Goal: Information Seeking & Learning: Understand process/instructions

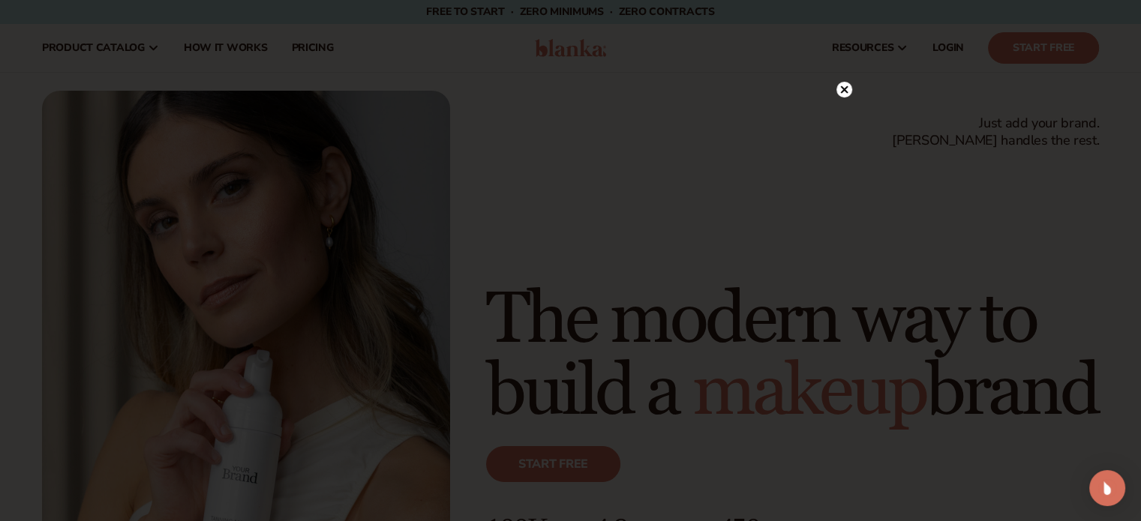
click at [850, 93] on circle at bounding box center [845, 90] width 16 height 16
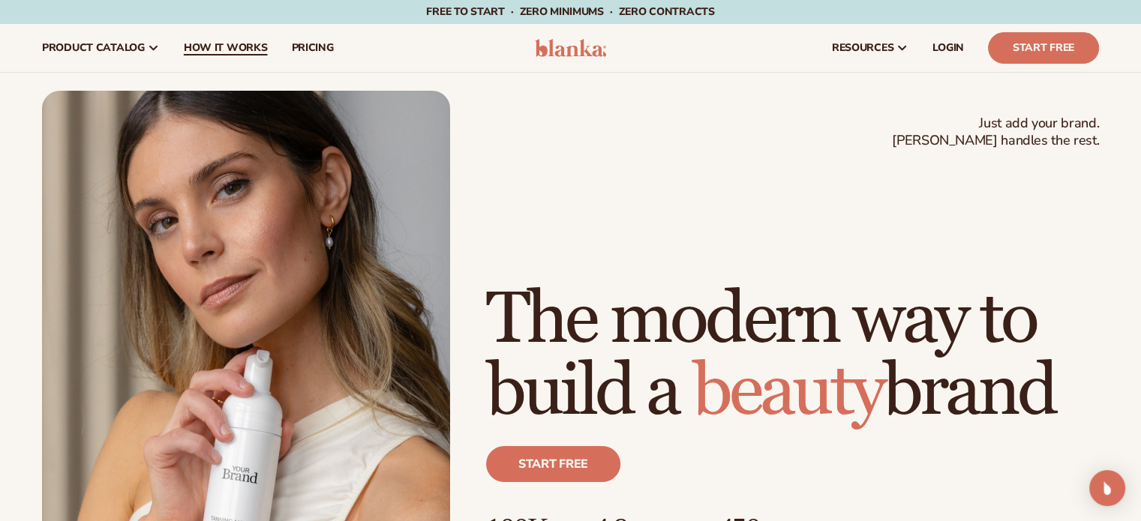
click at [240, 42] on span "How It Works" at bounding box center [226, 48] width 84 height 12
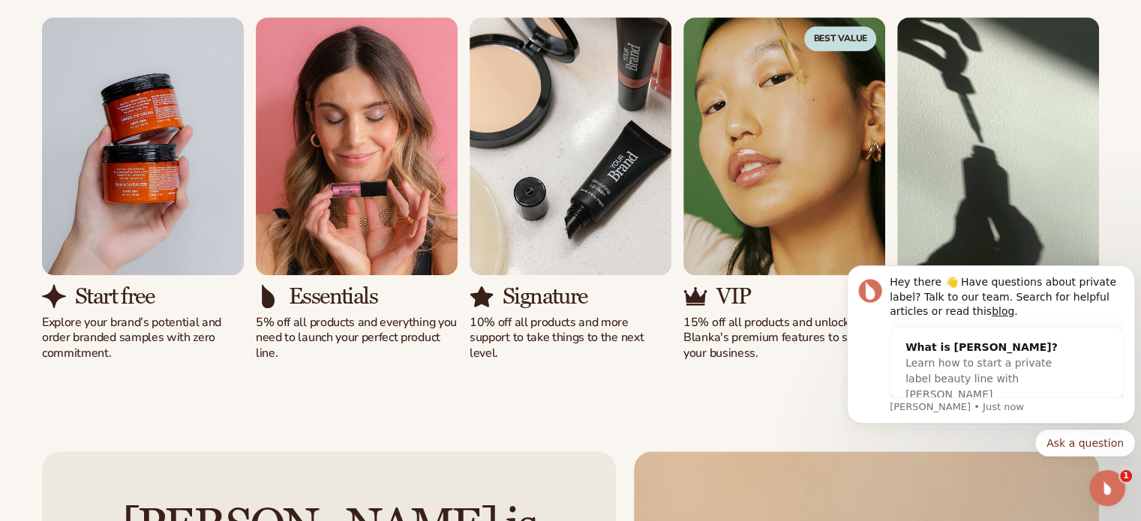
scroll to position [1038, 0]
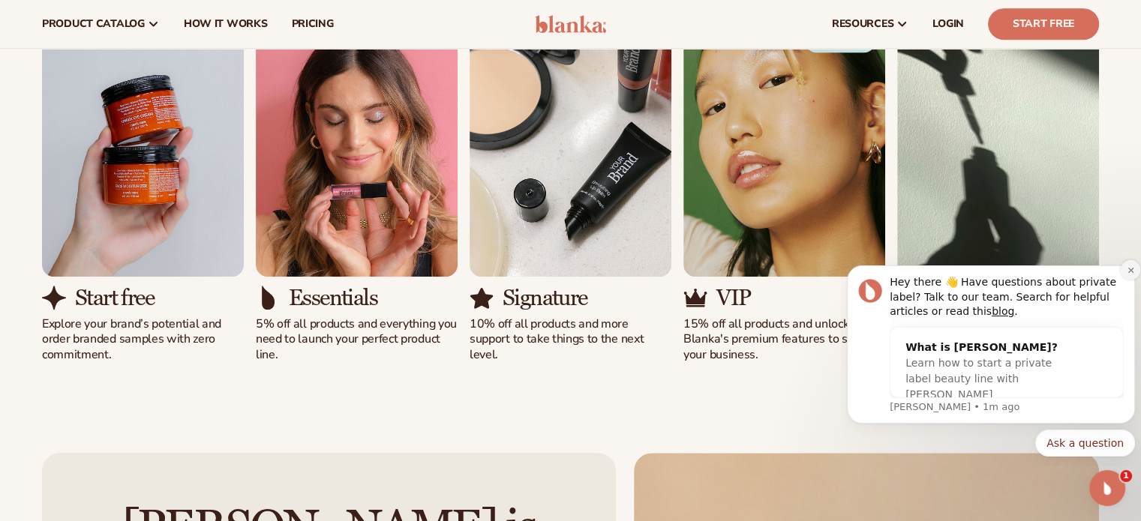
click at [1131, 272] on icon "Dismiss notification" at bounding box center [1131, 270] width 8 height 8
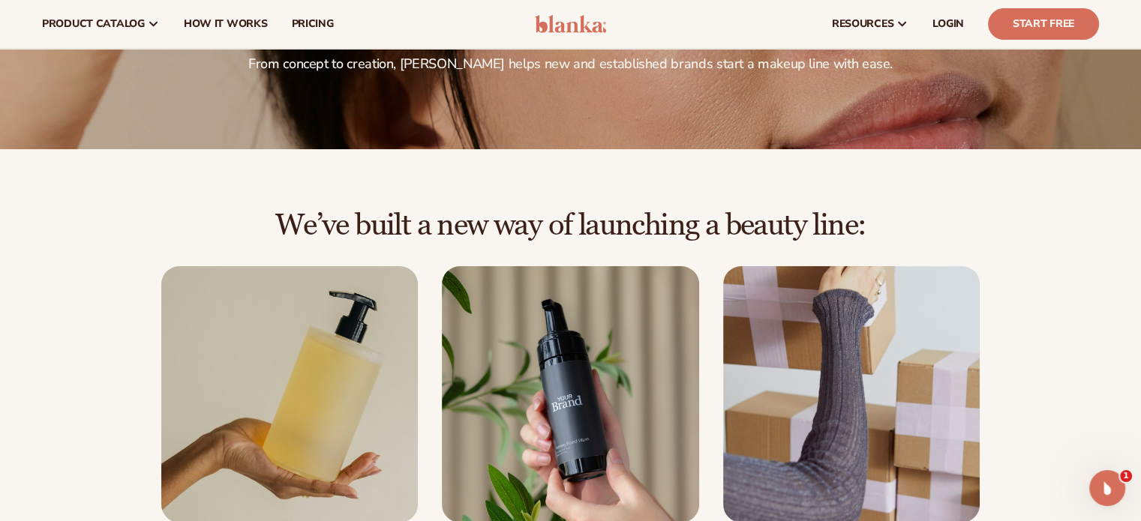
scroll to position [0, 0]
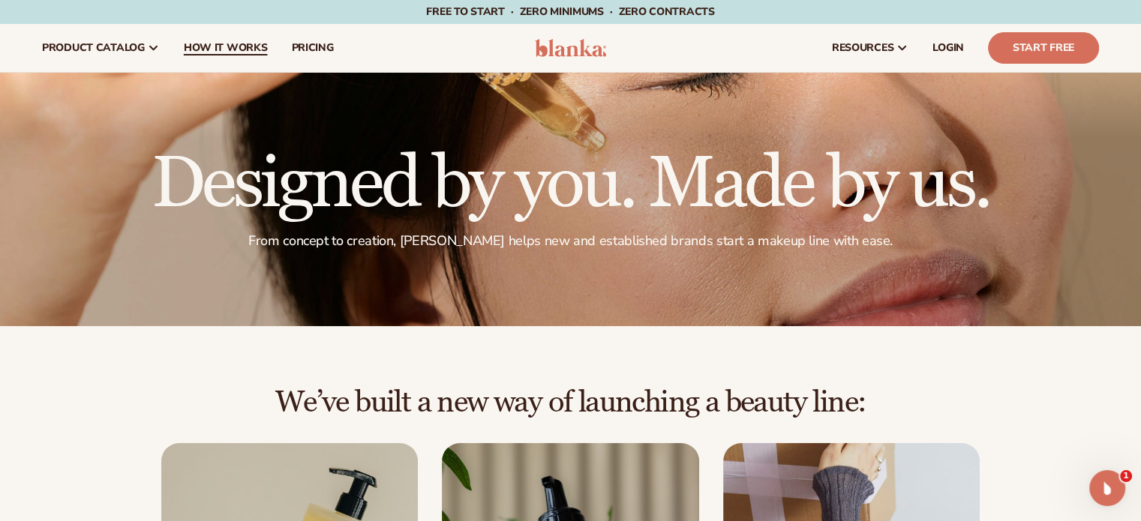
click at [240, 50] on span "How It Works" at bounding box center [226, 48] width 84 height 12
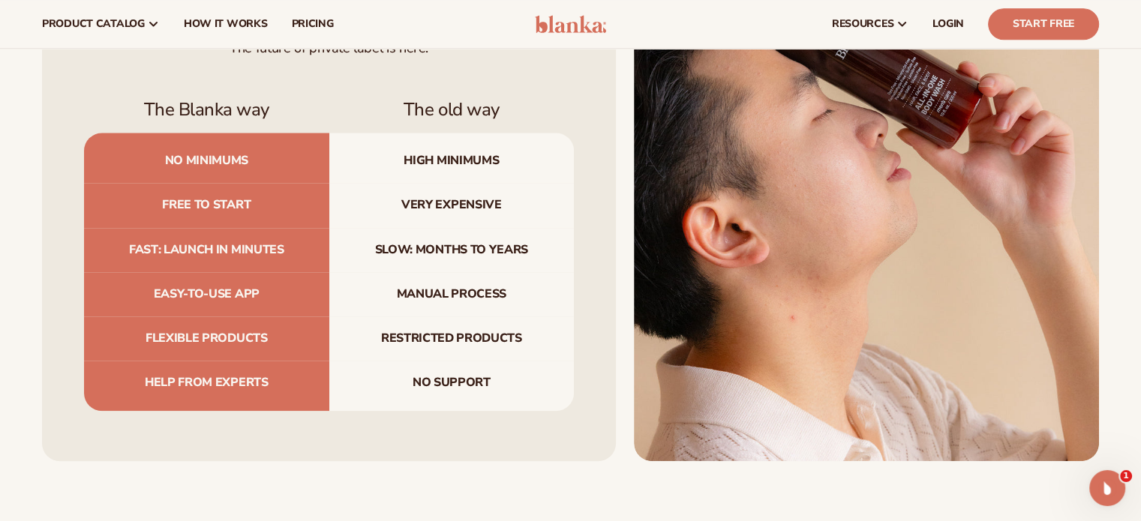
scroll to position [1543, 0]
